Goal: Task Accomplishment & Management: Use online tool/utility

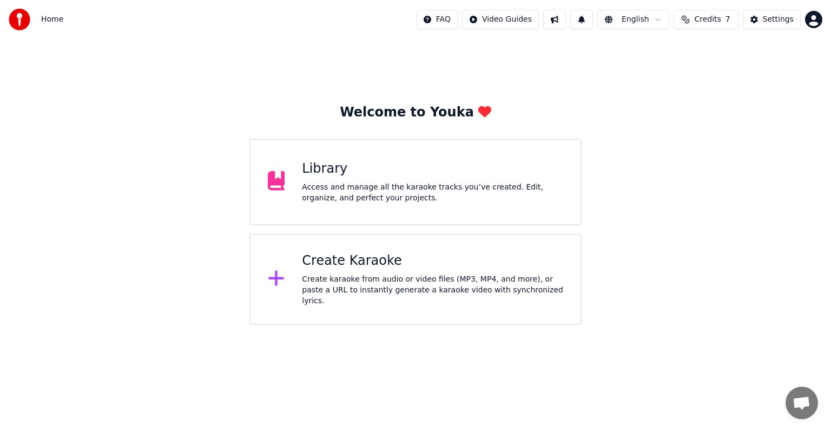
click at [372, 269] on div "Create Karaoke" at bounding box center [432, 260] width 261 height 17
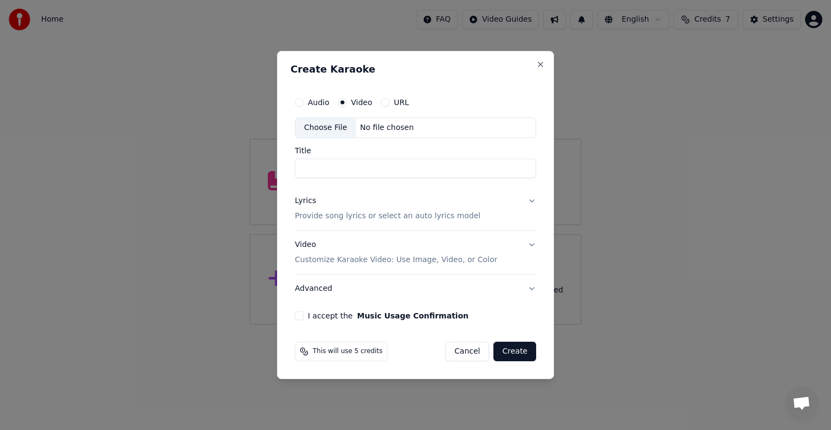
click at [392, 130] on div "No file chosen" at bounding box center [387, 127] width 62 height 11
type input "**********"
click at [368, 216] on p "Provide song lyrics or select an auto lyrics model" at bounding box center [388, 215] width 186 height 11
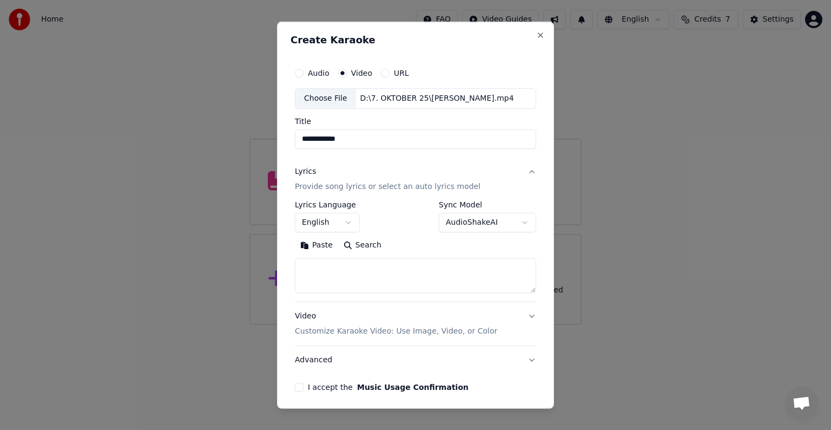
click at [341, 225] on body "**********" at bounding box center [415, 162] width 831 height 325
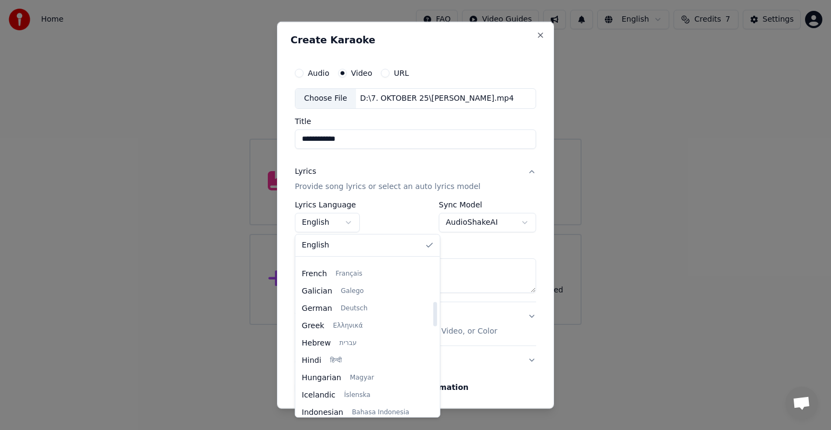
scroll to position [325, 0]
select select "**"
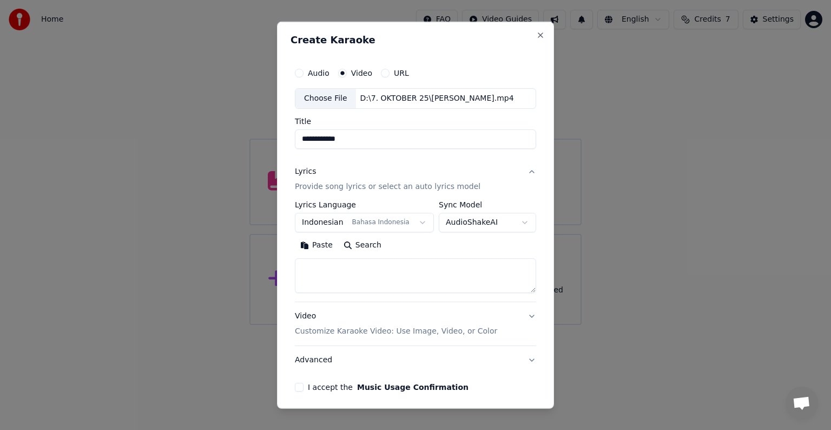
click at [446, 279] on textarea at bounding box center [415, 275] width 241 height 35
paste textarea "**********"
type textarea "**********"
click at [450, 326] on p "Customize Karaoke Video: Use Image, Video, or Color" at bounding box center [396, 331] width 202 height 11
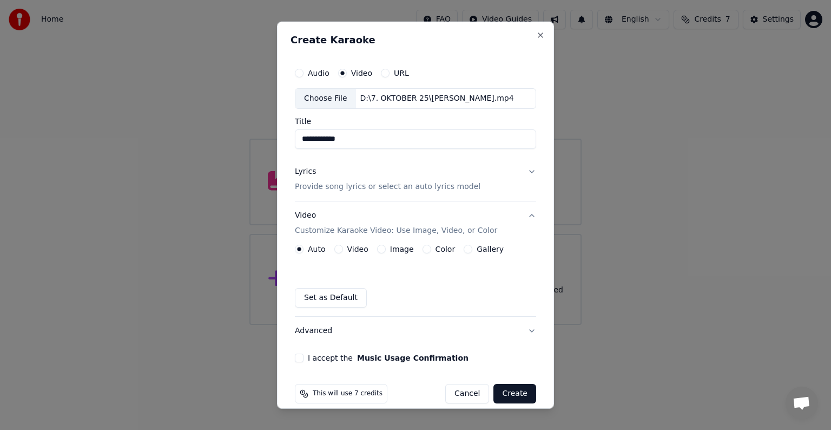
click at [355, 250] on label "Video" at bounding box center [357, 249] width 21 height 8
click at [343, 250] on button "Video" at bounding box center [338, 249] width 9 height 9
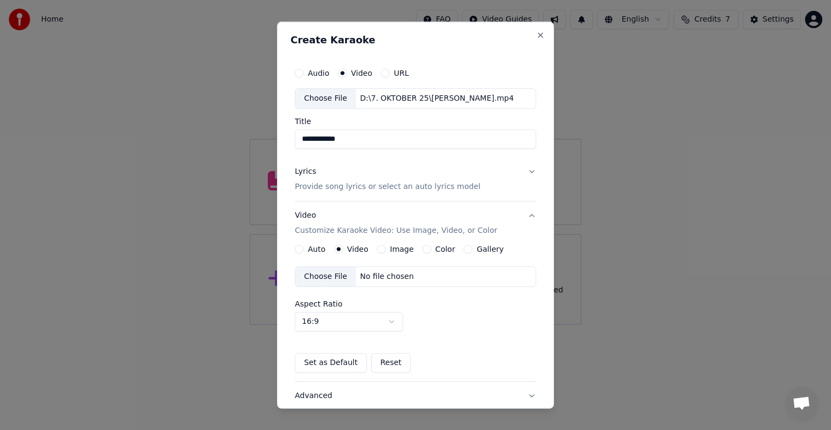
click at [377, 281] on div "No file chosen" at bounding box center [387, 276] width 62 height 11
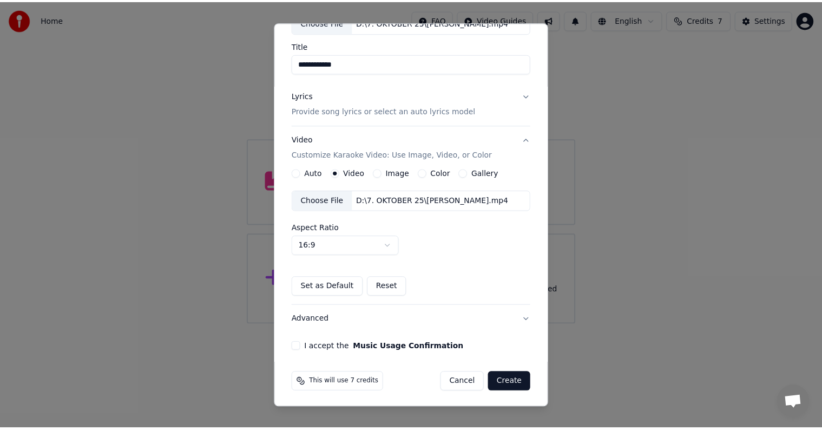
scroll to position [76, 0]
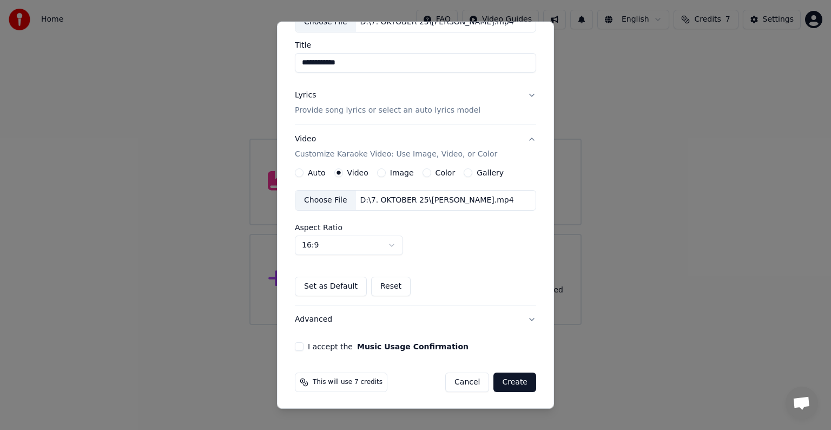
click at [298, 345] on button "I accept the Music Usage Confirmation" at bounding box center [299, 346] width 9 height 9
click at [512, 380] on button "Create" at bounding box center [514, 381] width 43 height 19
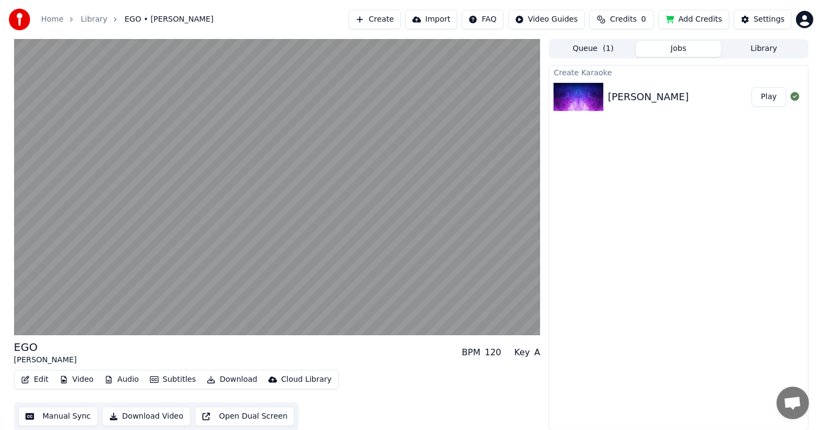
click at [63, 413] on button "Manual Sync" at bounding box center [58, 415] width 80 height 19
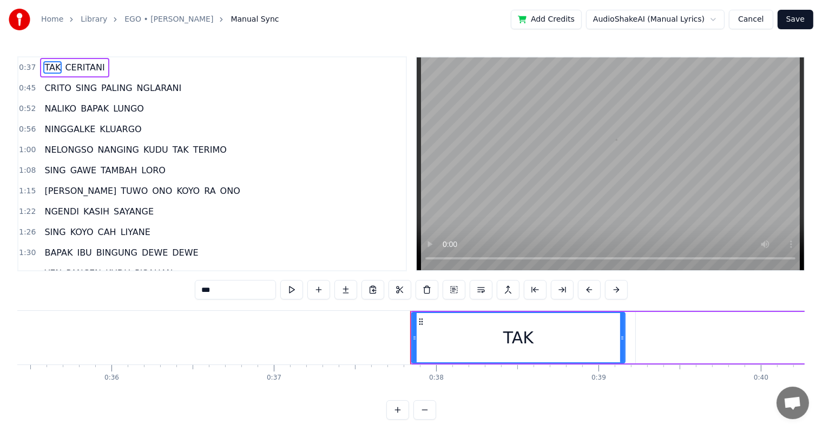
scroll to position [0, 6087]
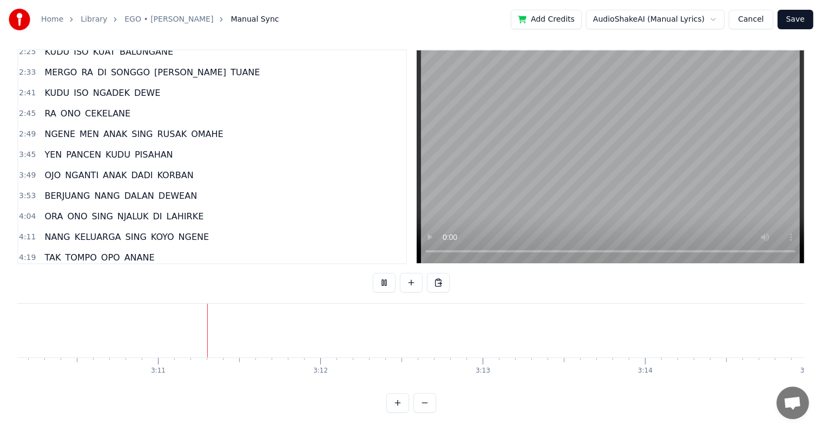
scroll to position [0, 30878]
click at [58, 145] on div "YEN PANCEN KUDU PISAHAN" at bounding box center [108, 154] width 137 height 19
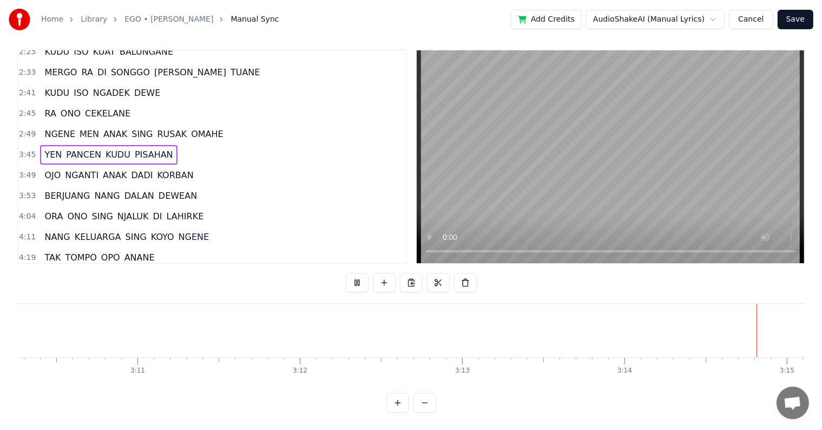
click at [50, 148] on span "YEN" at bounding box center [52, 154] width 19 height 12
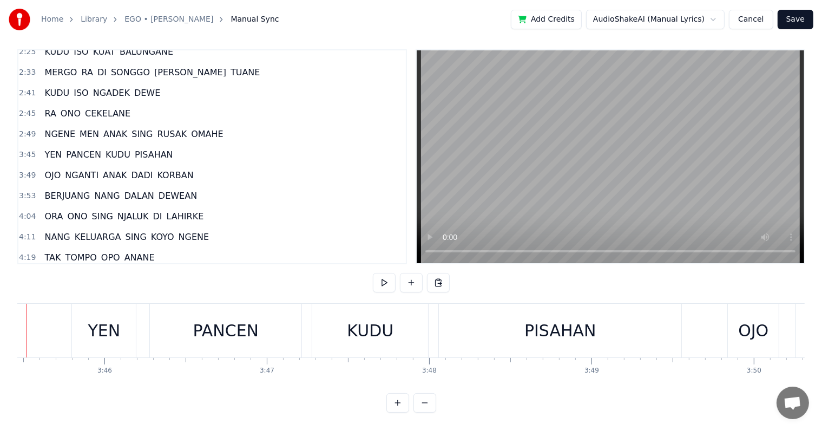
scroll to position [0, 36546]
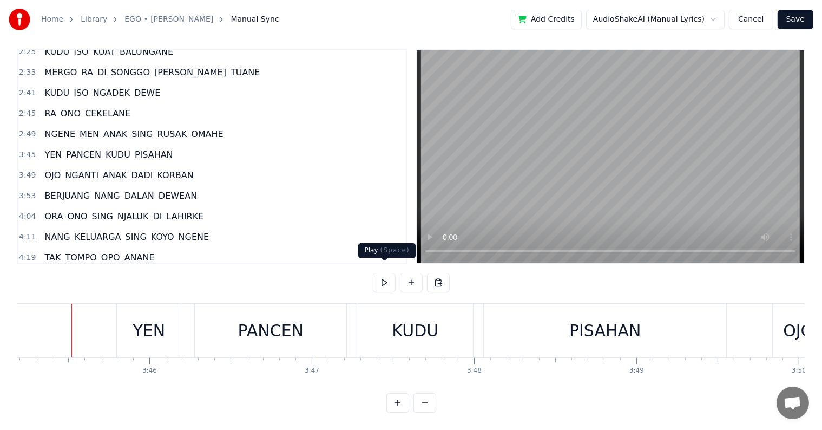
click at [382, 273] on button at bounding box center [384, 282] width 23 height 19
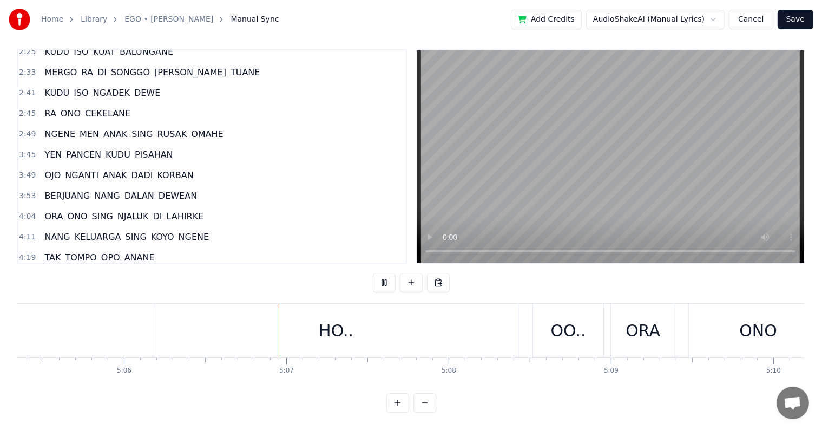
scroll to position [0, 49684]
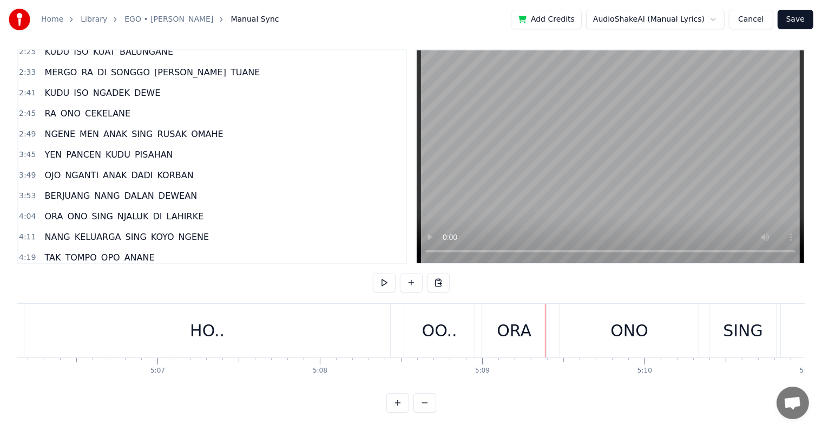
click at [373, 273] on button at bounding box center [384, 282] width 23 height 19
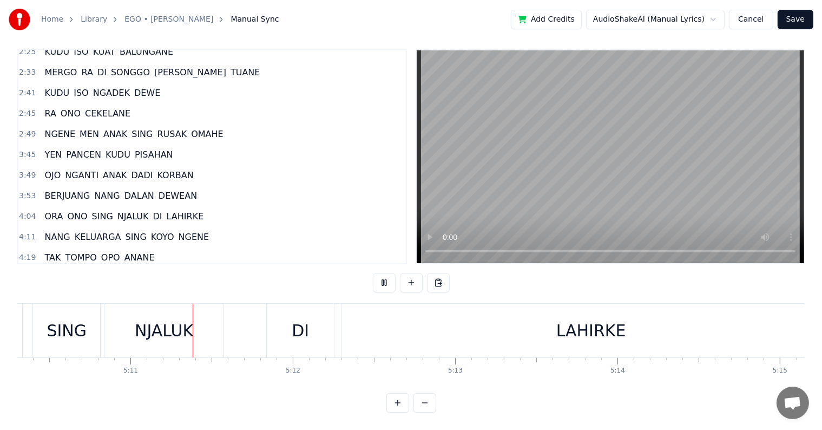
scroll to position [0, 50383]
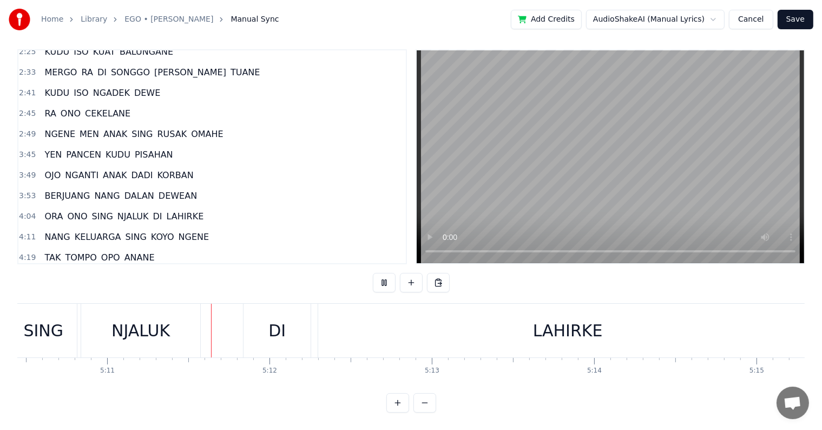
click at [382, 273] on button at bounding box center [384, 282] width 23 height 19
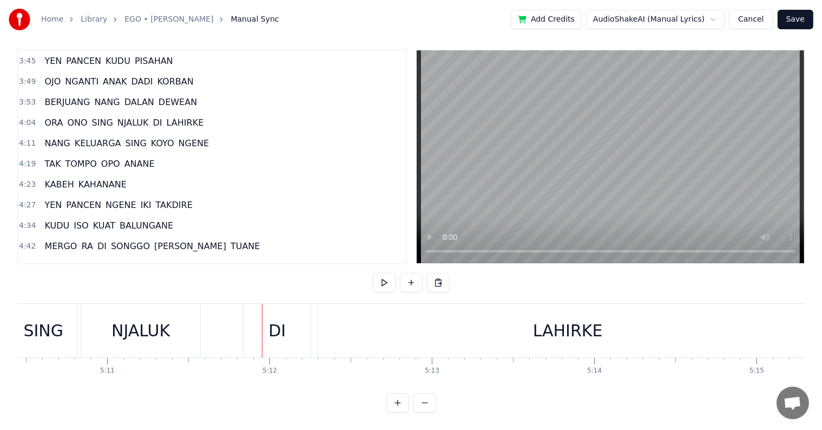
scroll to position [595, 0]
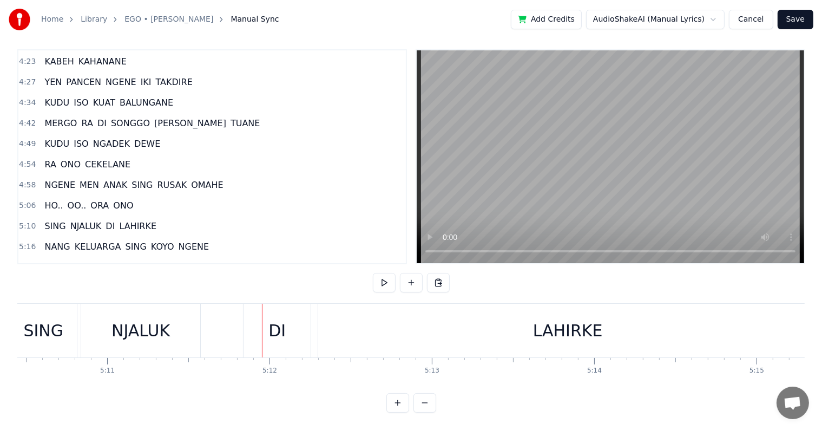
click at [67, 199] on span "OO.." at bounding box center [77, 205] width 21 height 12
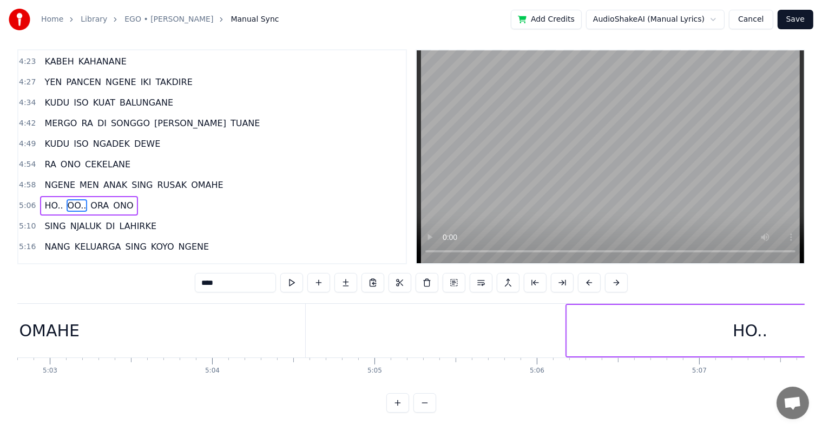
scroll to position [0, 49177]
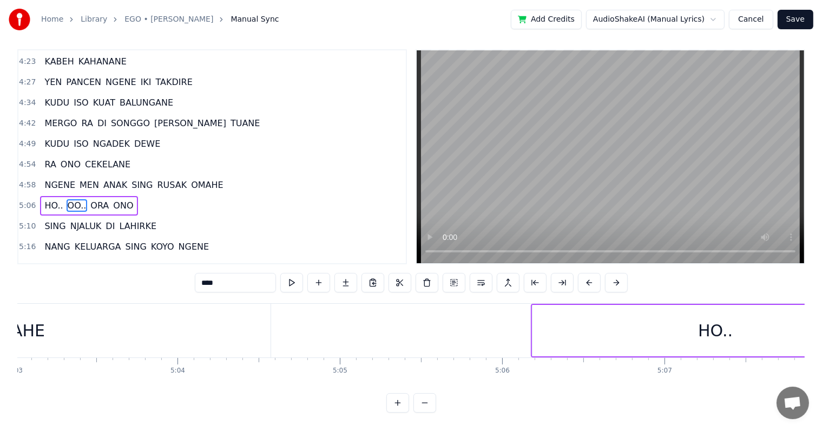
click at [540, 336] on div "HO.." at bounding box center [715, 330] width 366 height 51
type input "****"
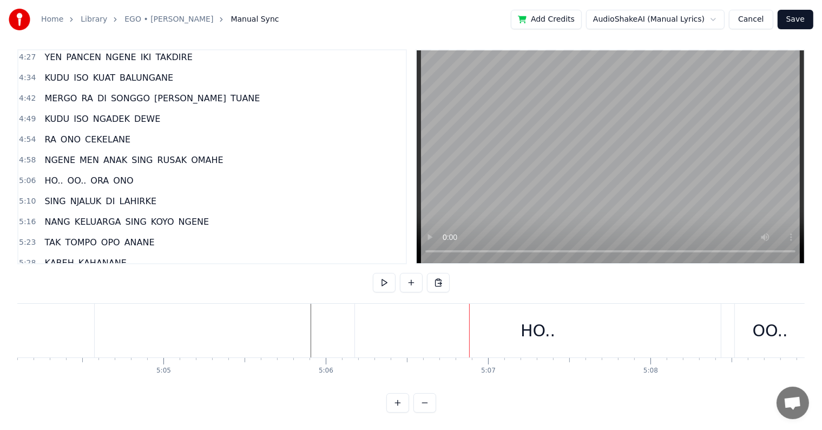
scroll to position [0, 49388]
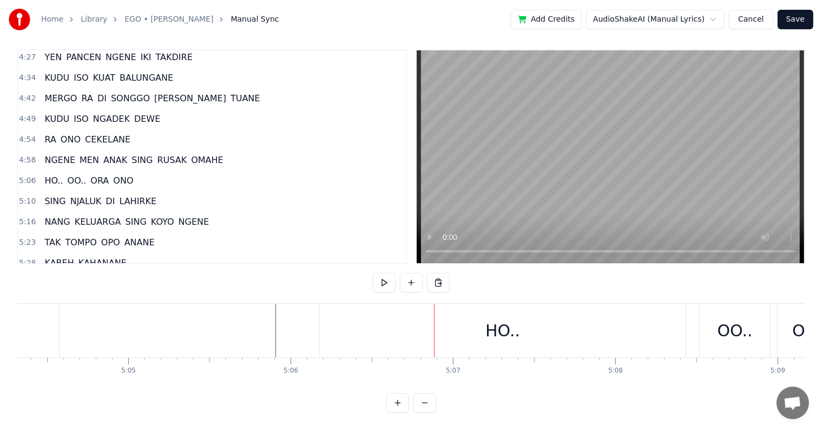
click at [509, 327] on div "HO.." at bounding box center [502, 330] width 35 height 24
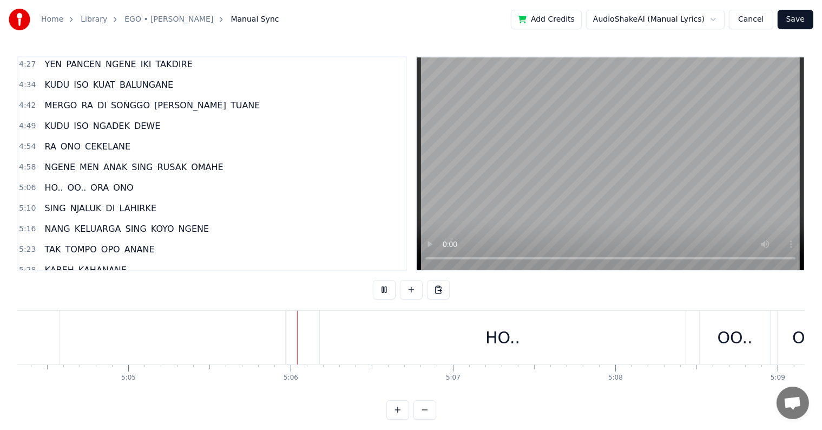
scroll to position [16, 0]
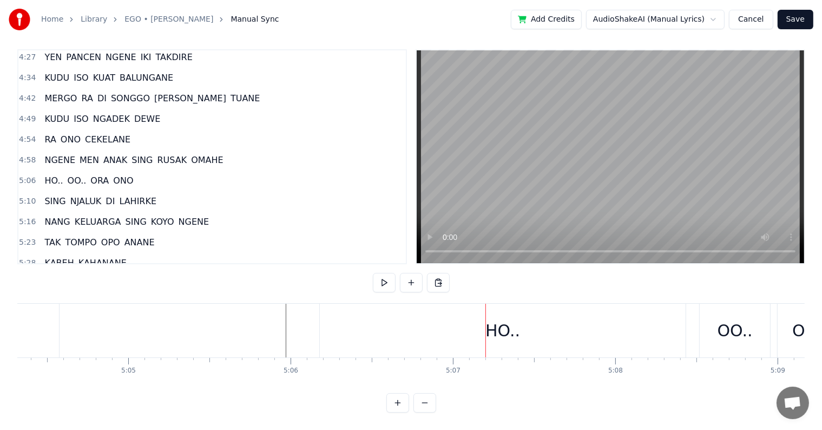
click at [682, 324] on div "HO.." at bounding box center [503, 330] width 366 height 54
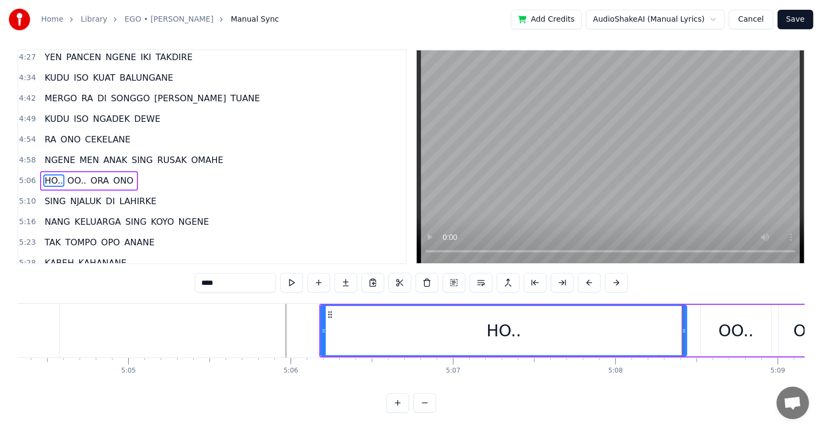
scroll to position [0, 0]
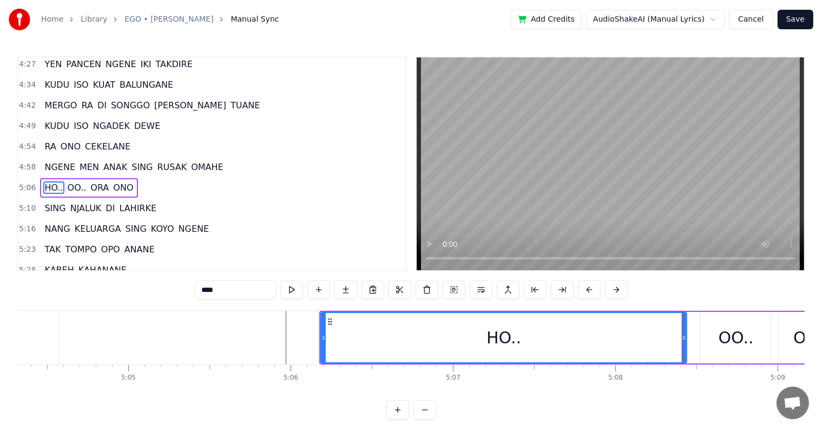
drag, startPoint x: 682, startPoint y: 335, endPoint x: 629, endPoint y: 339, distance: 53.2
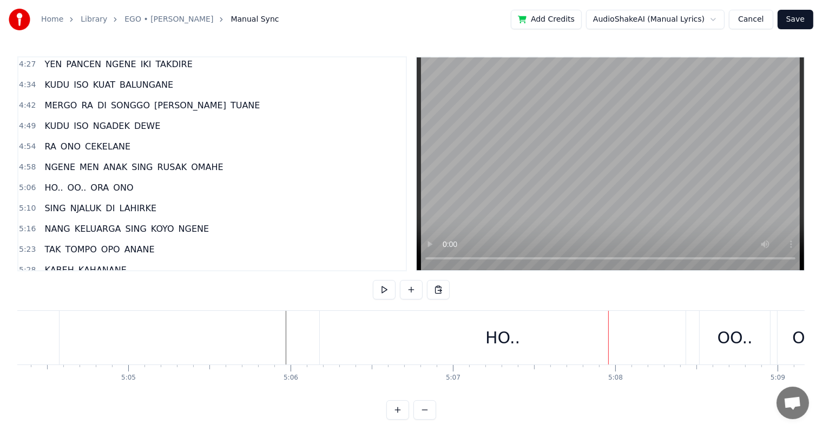
click at [677, 338] on div "HO.." at bounding box center [503, 338] width 366 height 54
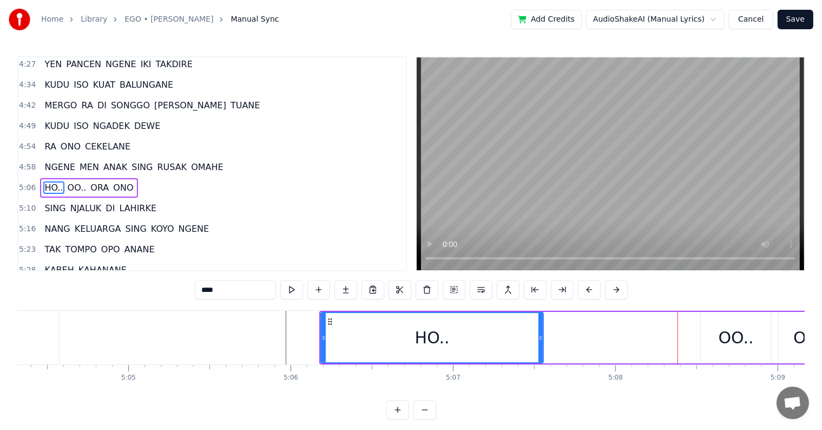
drag, startPoint x: 684, startPoint y: 336, endPoint x: 540, endPoint y: 328, distance: 143.6
click at [540, 328] on div at bounding box center [540, 337] width 4 height 49
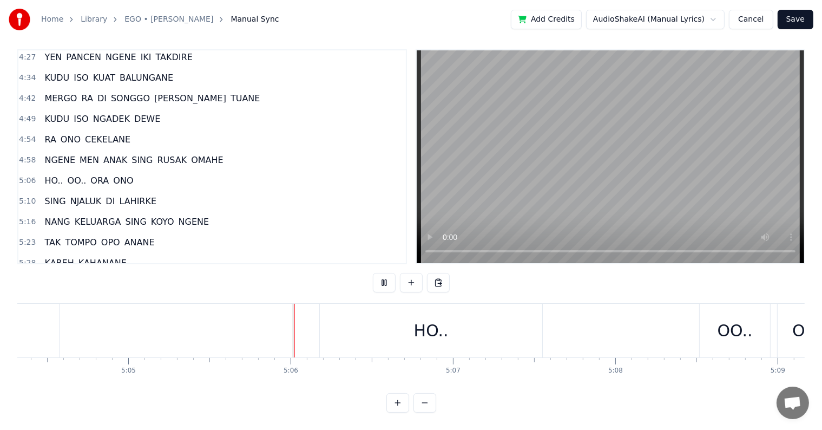
scroll to position [16, 0]
click at [709, 321] on div "OO.." at bounding box center [734, 330] width 70 height 54
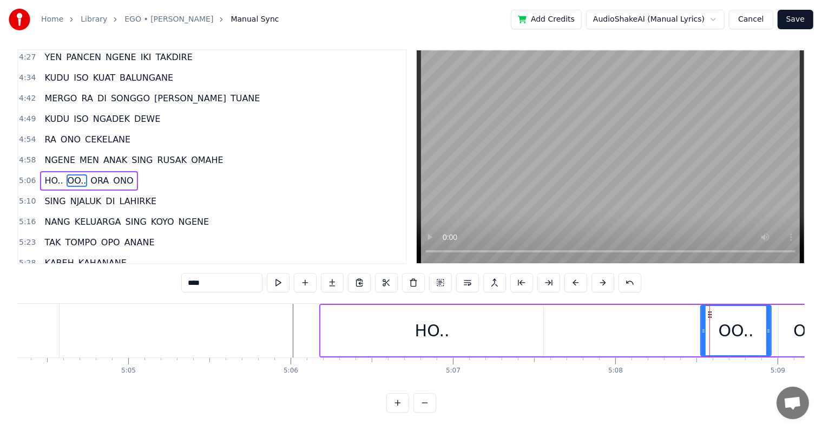
scroll to position [0, 0]
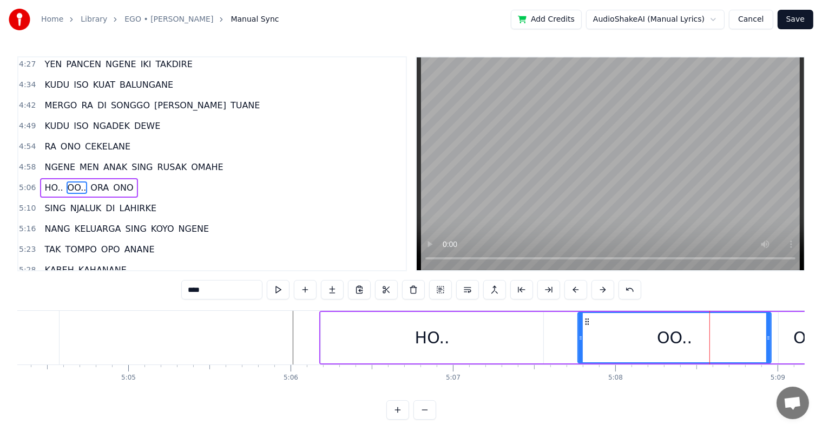
drag, startPoint x: 703, startPoint y: 336, endPoint x: 580, endPoint y: 333, distance: 122.8
click at [580, 333] on icon at bounding box center [580, 337] width 4 height 9
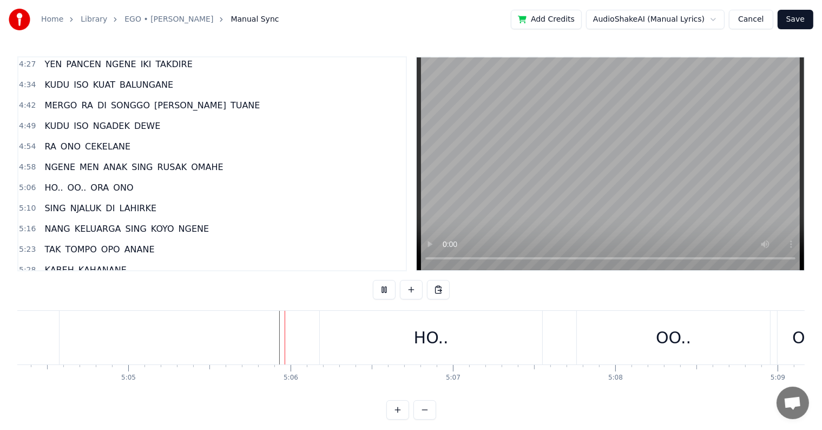
scroll to position [16, 0]
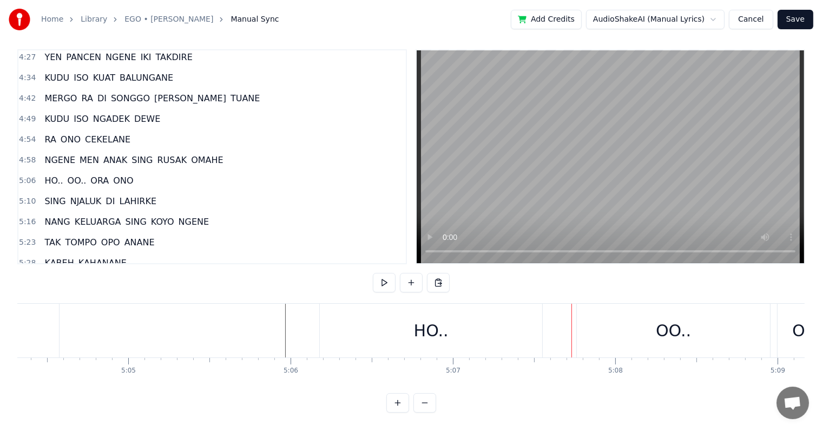
click at [597, 317] on div "OO.." at bounding box center [673, 330] width 193 height 54
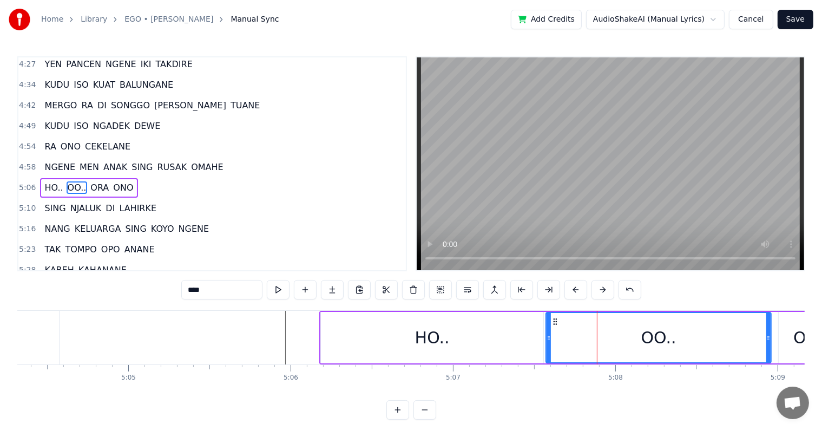
drag, startPoint x: 578, startPoint y: 338, endPoint x: 546, endPoint y: 335, distance: 32.0
click at [546, 335] on icon at bounding box center [548, 337] width 4 height 9
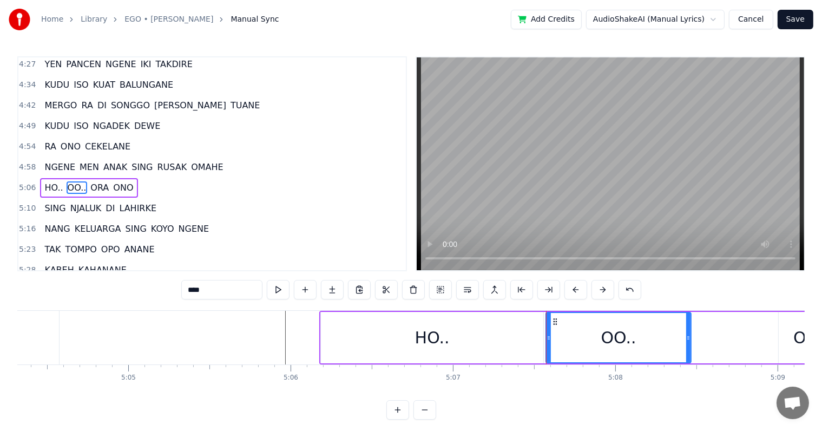
drag, startPoint x: 768, startPoint y: 336, endPoint x: 688, endPoint y: 338, distance: 80.1
click at [688, 338] on icon at bounding box center [688, 337] width 4 height 9
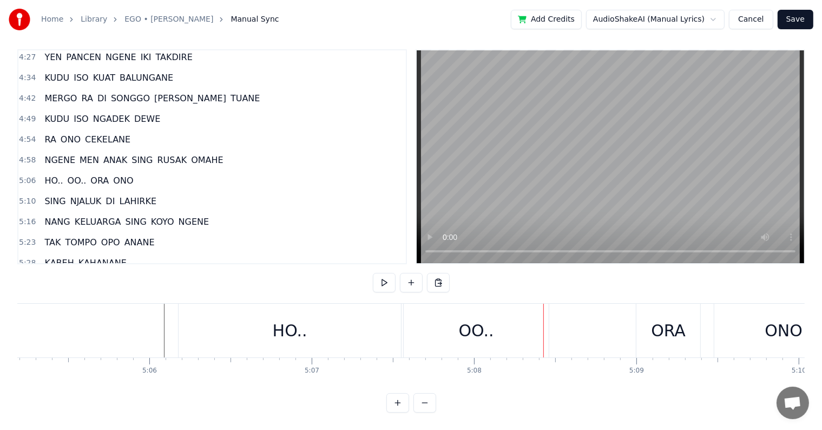
scroll to position [0, 49635]
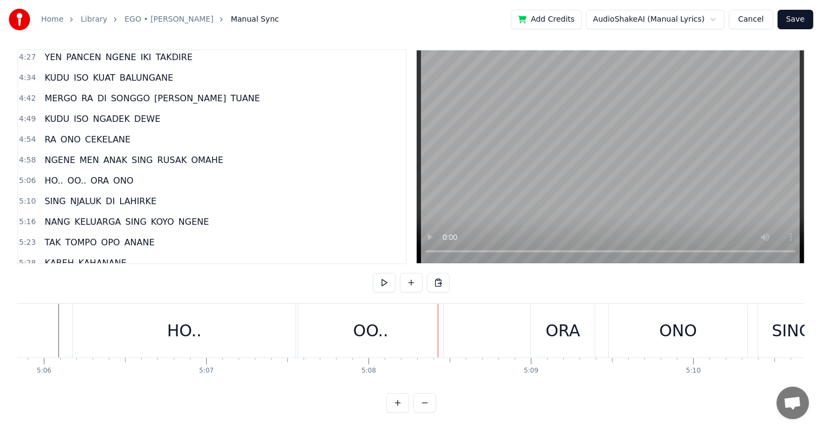
click at [552, 323] on div "ORA" at bounding box center [562, 330] width 35 height 24
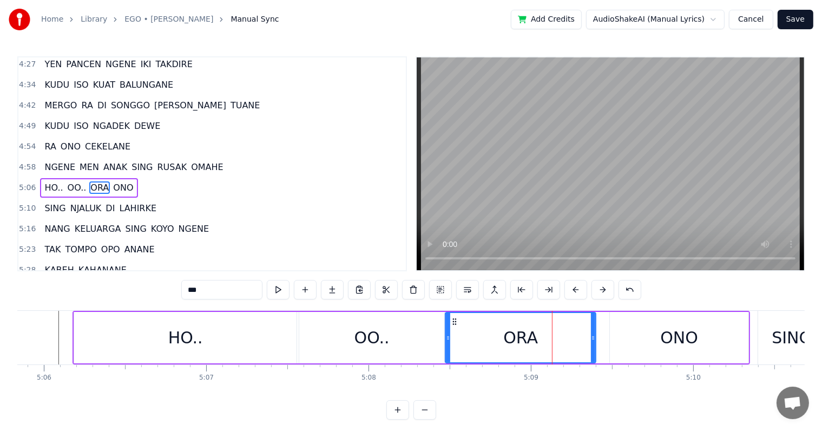
drag, startPoint x: 534, startPoint y: 339, endPoint x: 448, endPoint y: 339, distance: 86.6
click at [448, 339] on icon at bounding box center [448, 337] width 4 height 9
drag, startPoint x: 593, startPoint y: 340, endPoint x: 522, endPoint y: 344, distance: 71.5
click at [522, 344] on div at bounding box center [521, 337] width 4 height 49
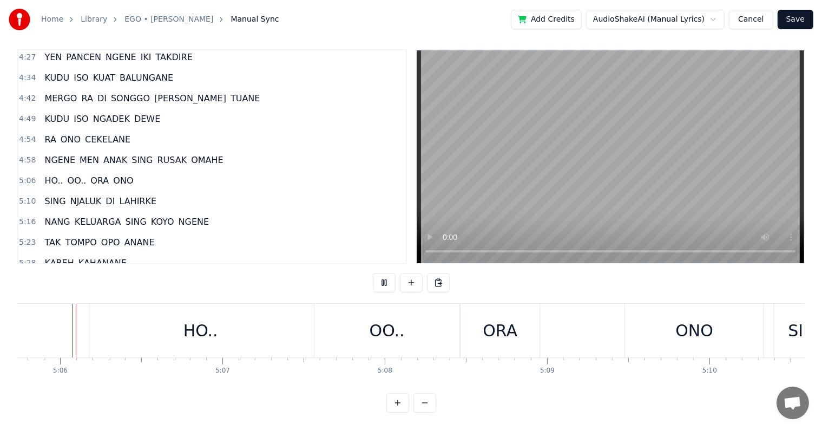
scroll to position [16, 0]
click at [698, 327] on div "ONO" at bounding box center [694, 330] width 38 height 24
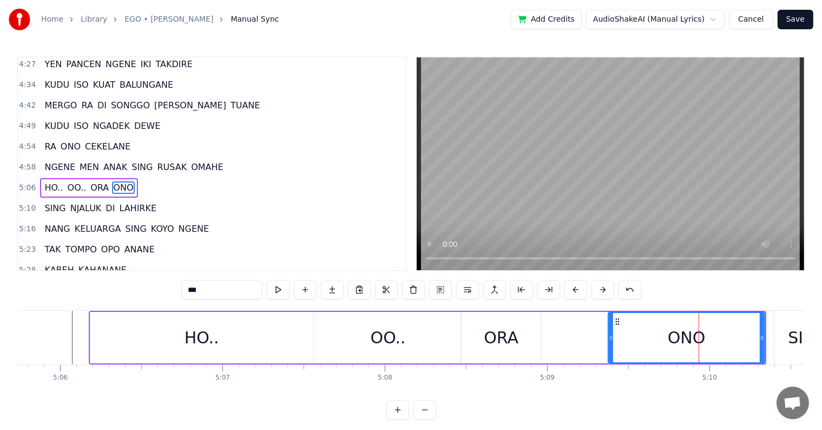
drag, startPoint x: 628, startPoint y: 346, endPoint x: 610, endPoint y: 347, distance: 17.9
click at [610, 347] on div at bounding box center [611, 337] width 4 height 49
click at [513, 340] on div "ORA" at bounding box center [501, 337] width 35 height 24
type input "***"
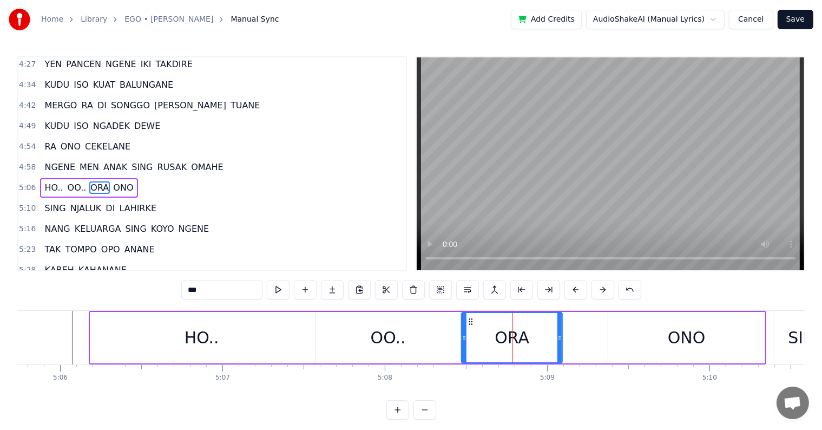
drag, startPoint x: 539, startPoint y: 342, endPoint x: 560, endPoint y: 342, distance: 21.6
click at [560, 342] on div at bounding box center [559, 337] width 4 height 49
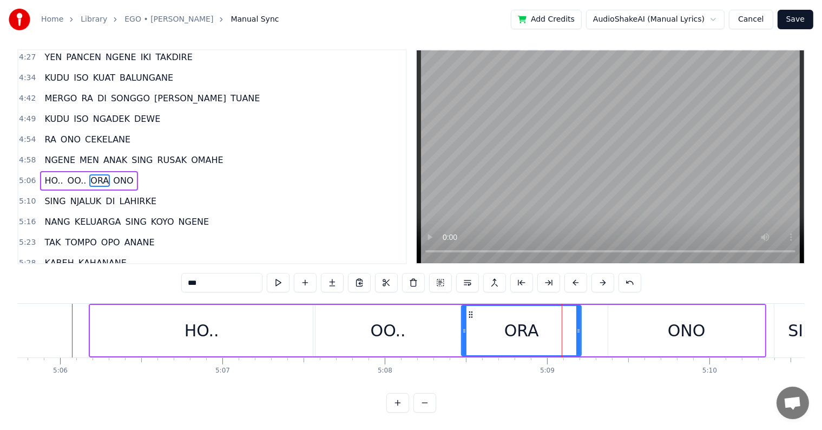
drag, startPoint x: 559, startPoint y: 328, endPoint x: 578, endPoint y: 328, distance: 18.9
click at [578, 328] on div at bounding box center [578, 330] width 4 height 49
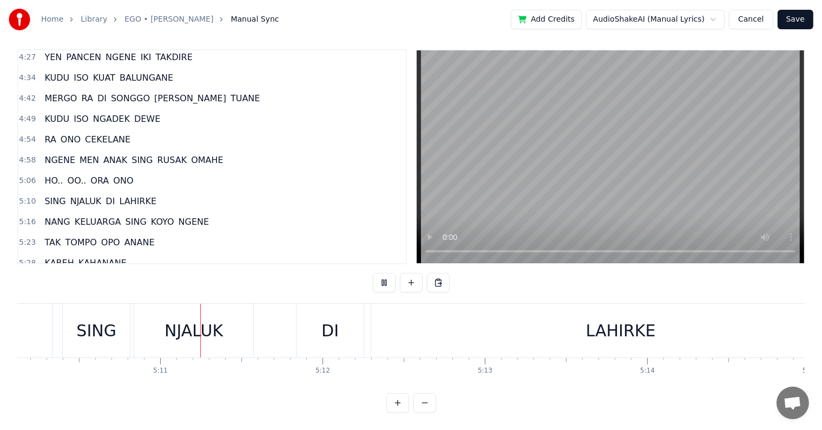
scroll to position [0, 50330]
click at [113, 174] on span "ONO" at bounding box center [123, 180] width 22 height 12
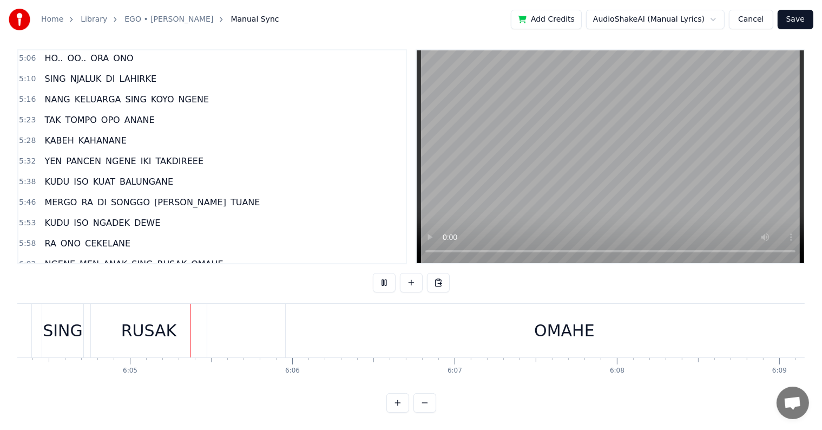
scroll to position [0, 59145]
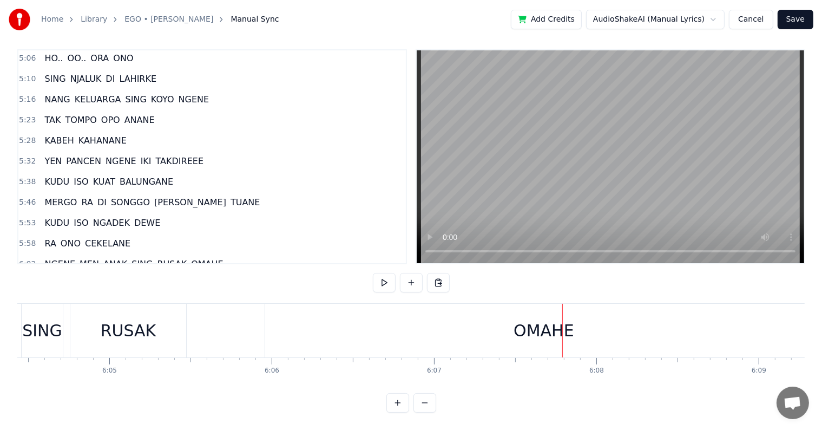
click at [328, 318] on div "OMAHE" at bounding box center [543, 330] width 557 height 54
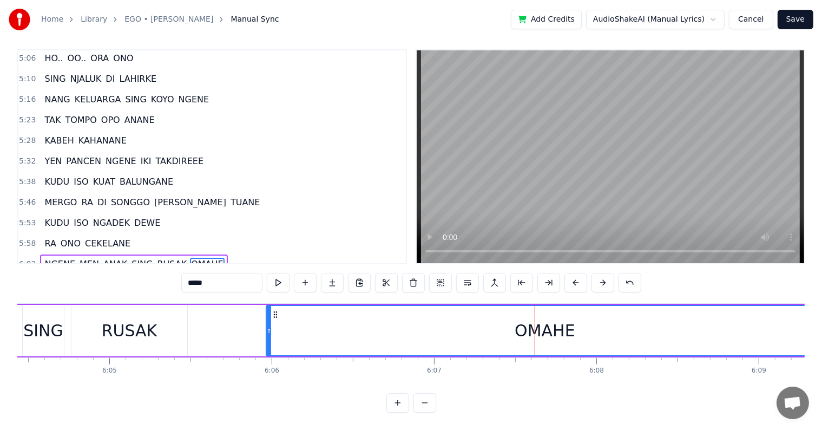
scroll to position [0, 58456]
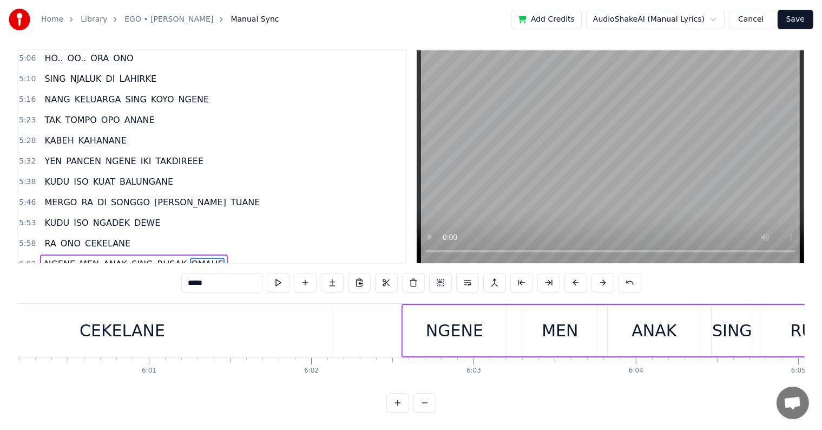
click at [190, 258] on span "OMAHE" at bounding box center [207, 264] width 34 height 12
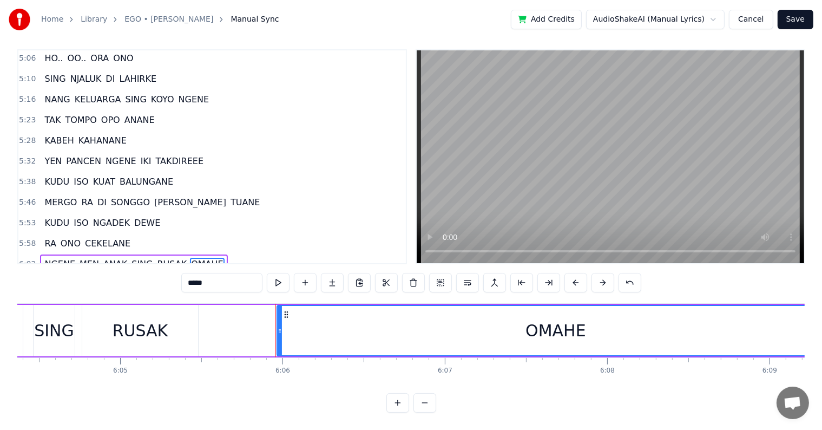
scroll to position [0, 59338]
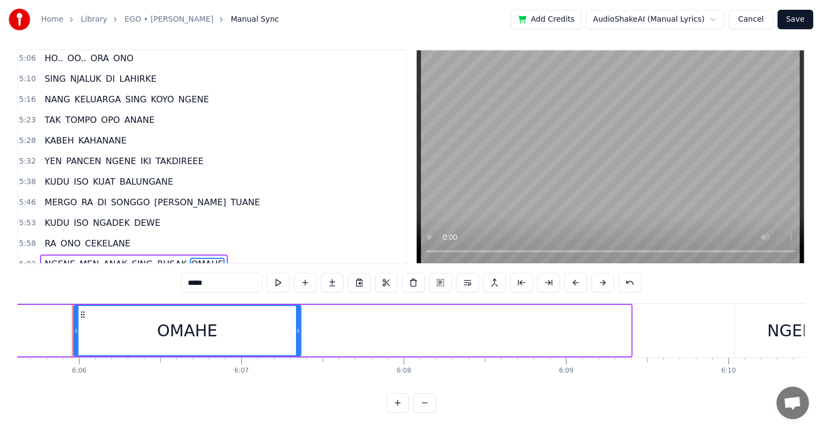
drag, startPoint x: 629, startPoint y: 335, endPoint x: 299, endPoint y: 317, distance: 330.5
click at [299, 317] on div at bounding box center [298, 330] width 4 height 49
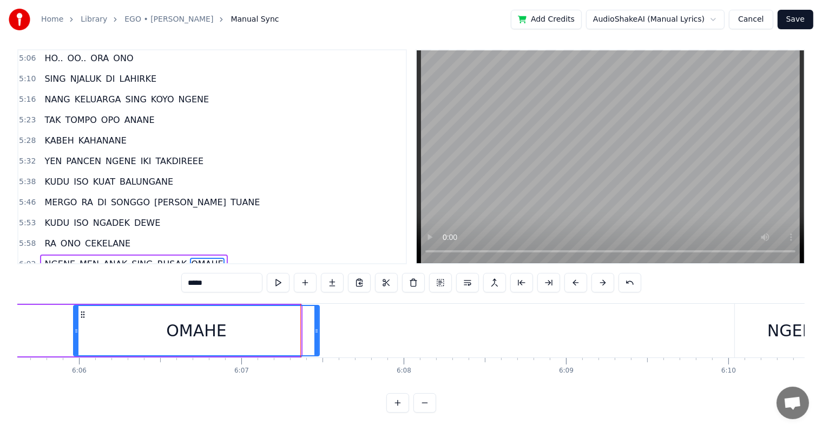
drag, startPoint x: 298, startPoint y: 316, endPoint x: 321, endPoint y: 316, distance: 23.8
click at [319, 326] on icon at bounding box center [316, 330] width 4 height 9
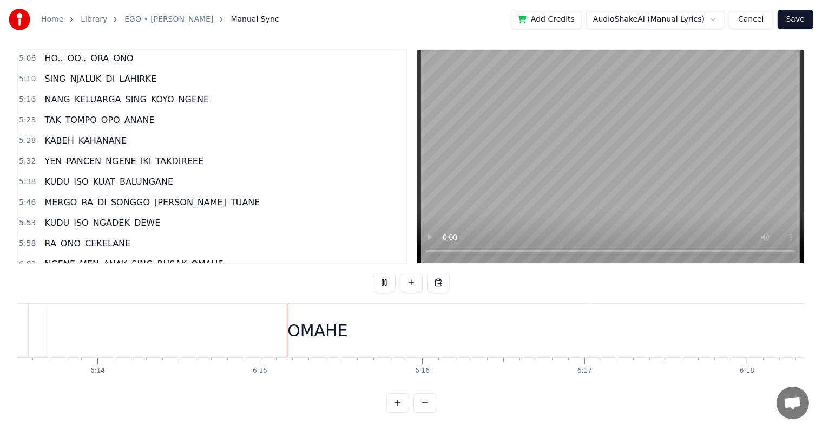
scroll to position [0, 60746]
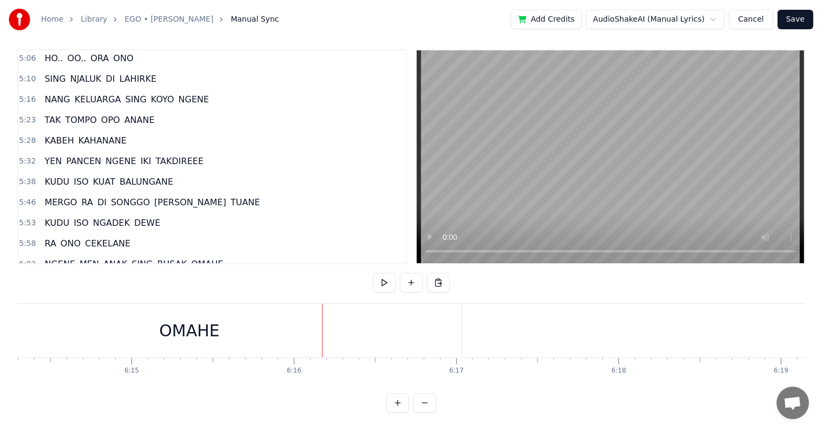
click at [322, 318] on div at bounding box center [322, 330] width 1 height 54
click at [321, 318] on div "OMAHE" at bounding box center [189, 330] width 544 height 54
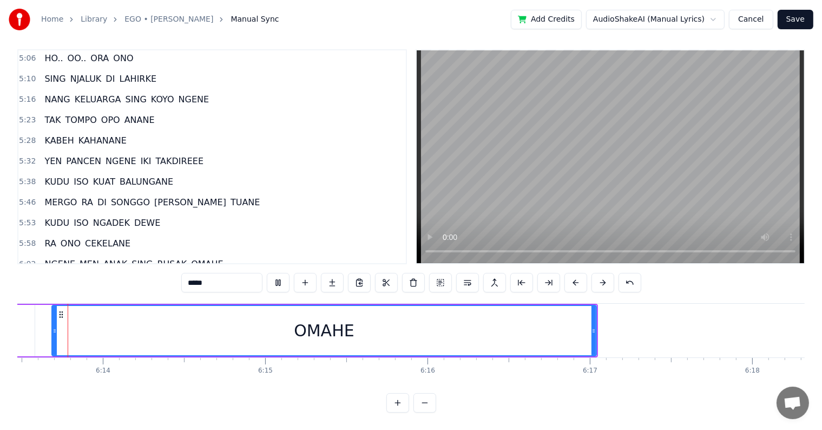
scroll to position [0, 60590]
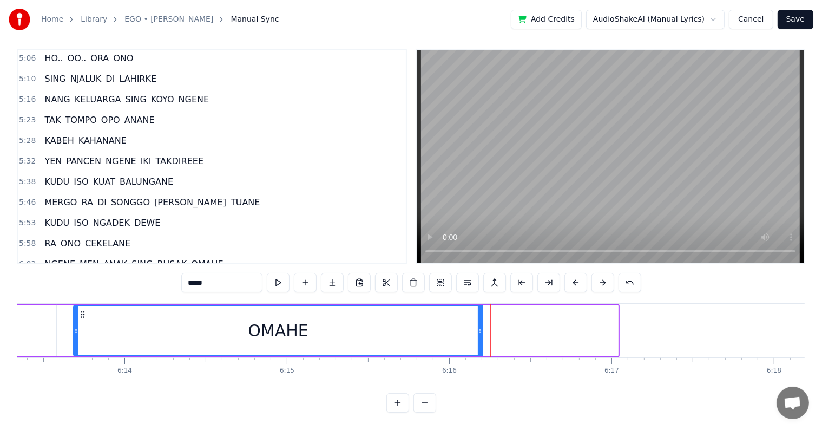
drag, startPoint x: 616, startPoint y: 325, endPoint x: 481, endPoint y: 318, distance: 135.4
click at [481, 318] on div at bounding box center [480, 330] width 4 height 49
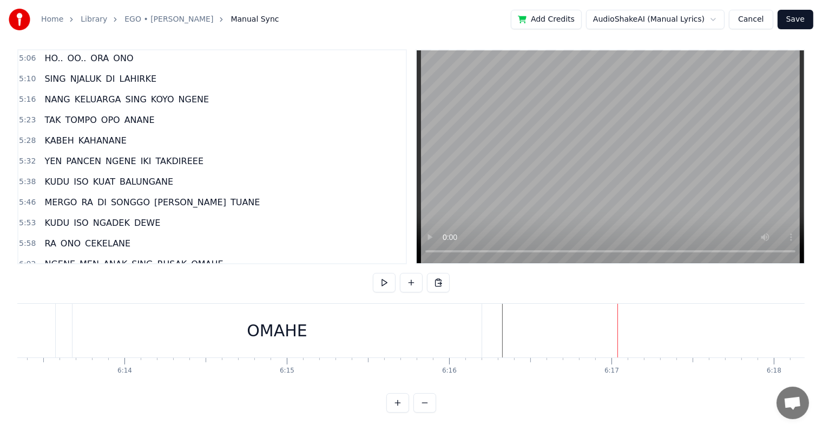
click at [783, 22] on button "Save" at bounding box center [795, 19] width 36 height 19
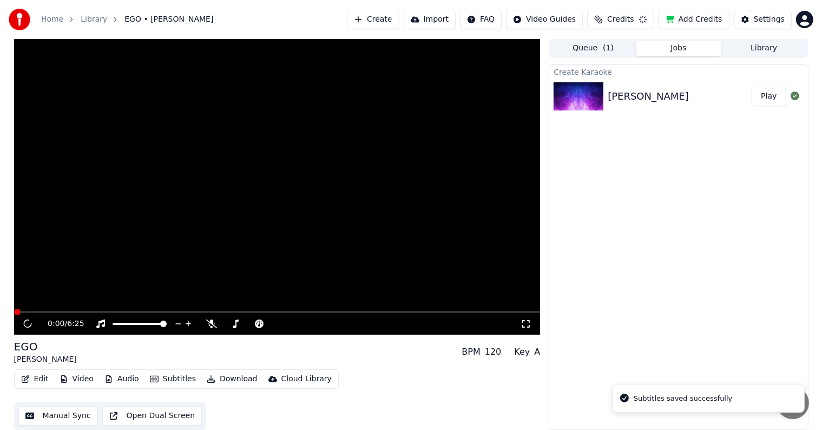
scroll to position [1, 0]
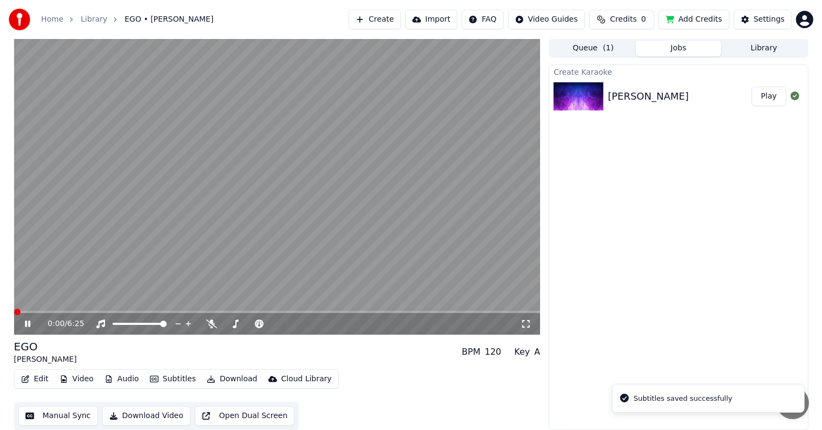
click at [153, 413] on button "Download Video" at bounding box center [146, 415] width 88 height 19
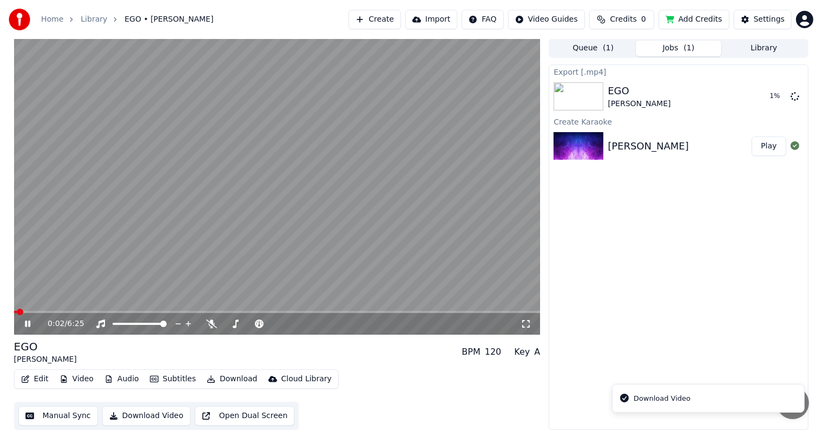
click at [27, 324] on icon at bounding box center [35, 323] width 25 height 9
